Goal: Task Accomplishment & Management: Manage account settings

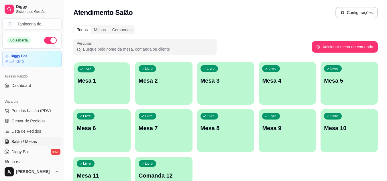
click at [99, 92] on div "Livre Mesa 1" at bounding box center [102, 79] width 56 height 35
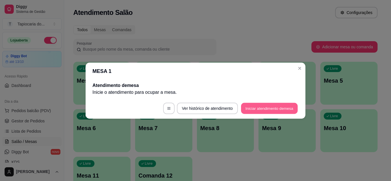
click at [291, 105] on button "Iniciar atendimento de mesa" at bounding box center [269, 108] width 57 height 11
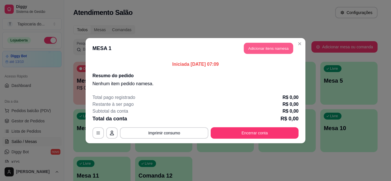
click at [260, 52] on button "Adicionar itens na mesa" at bounding box center [268, 48] width 49 height 11
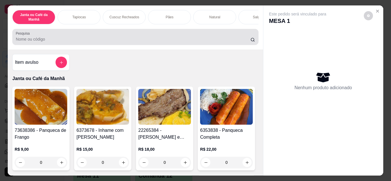
click at [93, 38] on div at bounding box center [135, 36] width 239 height 11
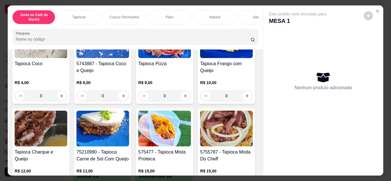
scroll to position [487, 0]
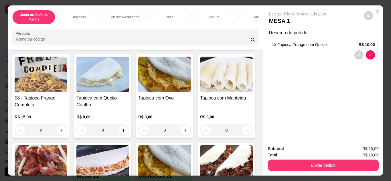
type input "1"
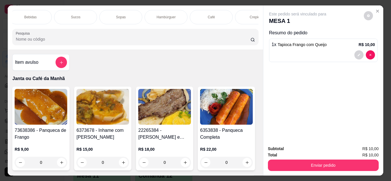
scroll to position [0, 321]
click at [211, 18] on div "Café" at bounding box center [210, 17] width 43 height 14
click at [211, 13] on div "Janta ou Café da Manhã Tapiocas Cuscuz Recheados Pães Natural Salgados Tapiocas…" at bounding box center [135, 27] width 255 height 44
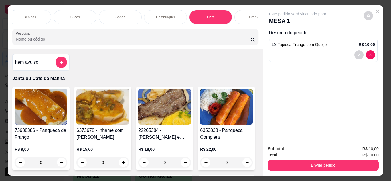
click at [211, 13] on div "Janta ou Café da Manhã Tapiocas Cuscuz Recheados Pães Natural Salgados Tapiocas…" at bounding box center [135, 27] width 255 height 44
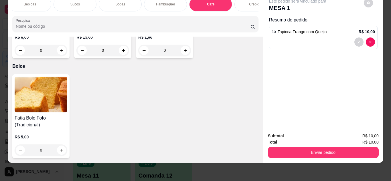
type input "1"
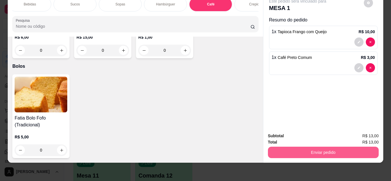
click at [362, 148] on button "Enviar pedido" at bounding box center [323, 152] width 111 height 11
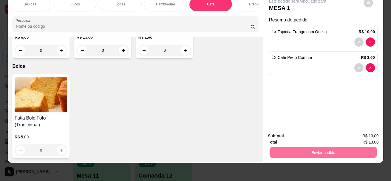
click at [360, 134] on button "Enviar pedido" at bounding box center [364, 134] width 32 height 11
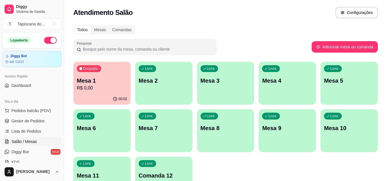
click at [164, 95] on div "Livre Mesa 2" at bounding box center [163, 80] width 57 height 36
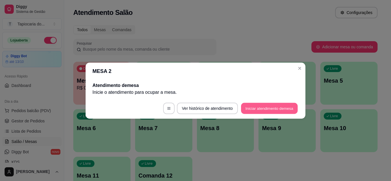
click at [274, 106] on button "Iniciar atendimento de mesa" at bounding box center [269, 108] width 57 height 11
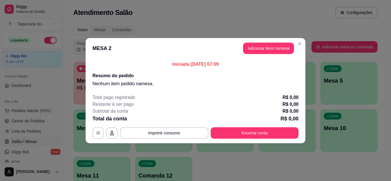
click at [265, 88] on div "Iniciada [DATE] 07:09 Resumo do pedido Nenhum item pedido na mesa ." at bounding box center [196, 74] width 220 height 31
click at [276, 51] on button "Adicionar itens na mesa" at bounding box center [268, 48] width 51 height 11
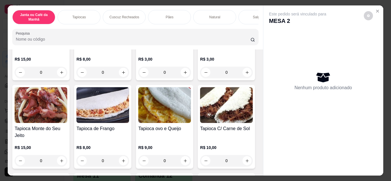
scroll to position [459, 0]
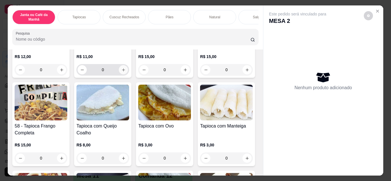
click at [128, 75] on button "increase-product-quantity" at bounding box center [123, 69] width 9 height 9
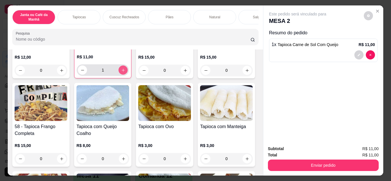
type input "1"
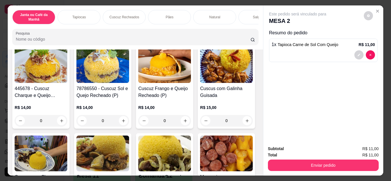
scroll to position [802, 0]
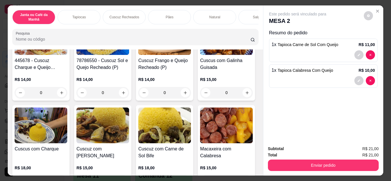
type input "1"
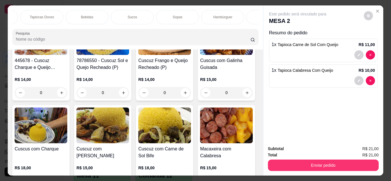
scroll to position [0, 321]
click at [203, 15] on div "Café" at bounding box center [210, 17] width 43 height 14
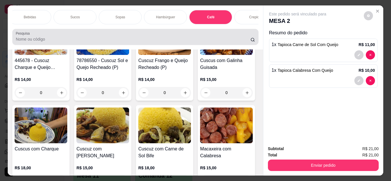
scroll to position [15, 0]
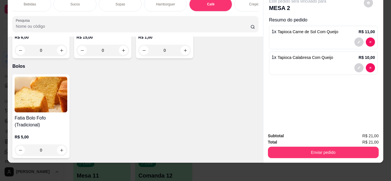
type input "2"
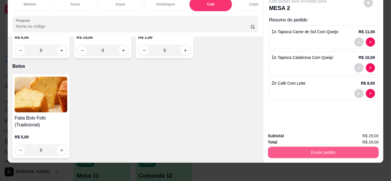
click at [332, 147] on button "Enviar pedido" at bounding box center [323, 152] width 111 height 11
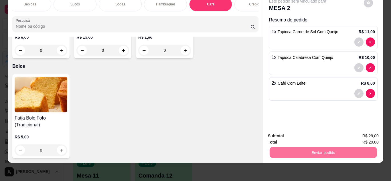
click at [361, 133] on button "Enviar pedido" at bounding box center [364, 134] width 32 height 11
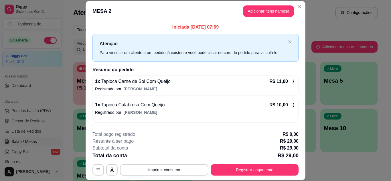
drag, startPoint x: 368, startPoint y: 130, endPoint x: 177, endPoint y: 7, distance: 226.8
click at [177, 7] on header "MESA 2 Adicionar itens na mesa" at bounding box center [196, 11] width 220 height 21
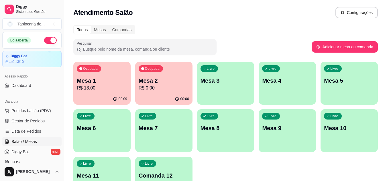
click at [343, 83] on p "Mesa 5" at bounding box center [349, 81] width 50 height 8
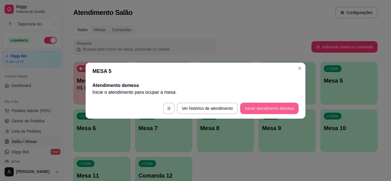
click at [275, 109] on button "Iniciar atendimento de mesa" at bounding box center [269, 108] width 58 height 11
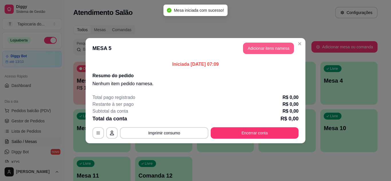
click at [263, 49] on button "Adicionar itens na mesa" at bounding box center [268, 48] width 51 height 11
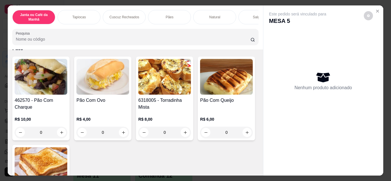
scroll to position [1089, 0]
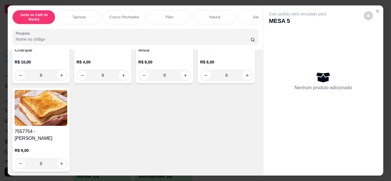
type input "1"
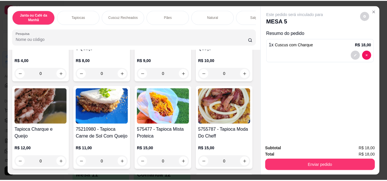
scroll to position [0, 0]
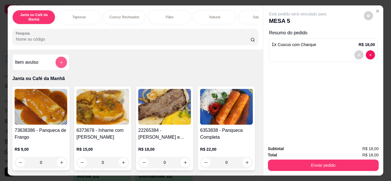
click at [60, 64] on icon "add-separate-item" at bounding box center [61, 62] width 3 height 3
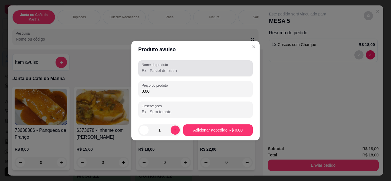
click at [153, 69] on input "Nome do produto" at bounding box center [196, 71] width 108 height 6
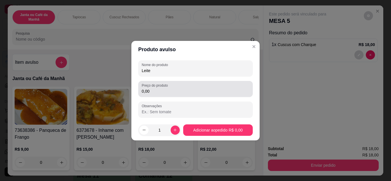
type input "Leite"
click at [199, 90] on input "0,00" at bounding box center [196, 92] width 108 height 6
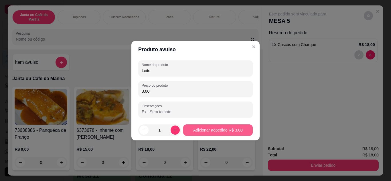
type input "3,00"
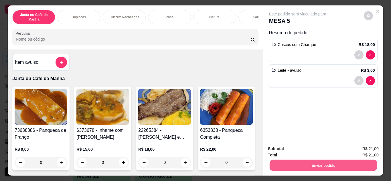
click at [324, 163] on button "Enviar pedido" at bounding box center [323, 165] width 107 height 11
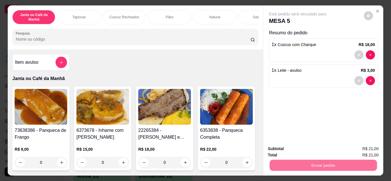
click at [365, 148] on button "Enviar pedido" at bounding box center [364, 149] width 32 height 11
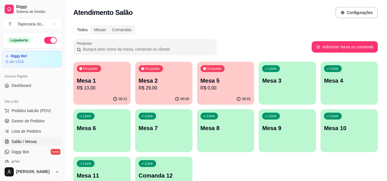
click at [101, 85] on p "R$ 13,00" at bounding box center [102, 88] width 50 height 7
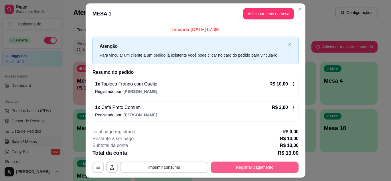
click at [223, 166] on button "Registrar pagamento" at bounding box center [255, 167] width 88 height 11
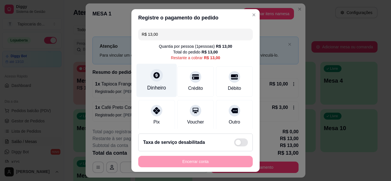
click at [148, 88] on div "Dinheiro" at bounding box center [156, 87] width 19 height 7
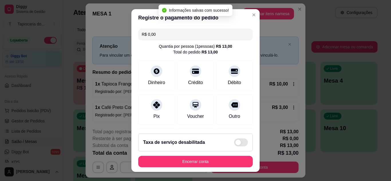
type input "R$ 0,00"
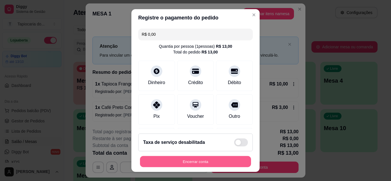
click at [216, 162] on button "Encerrar conta" at bounding box center [195, 161] width 111 height 11
